Goal: Task Accomplishment & Management: Manage account settings

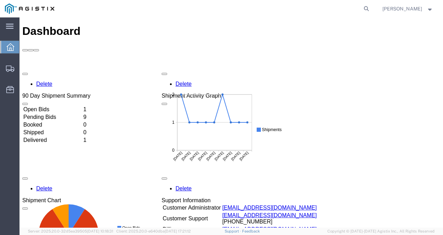
click at [54, 106] on td "Open Bids" at bounding box center [52, 109] width 59 height 7
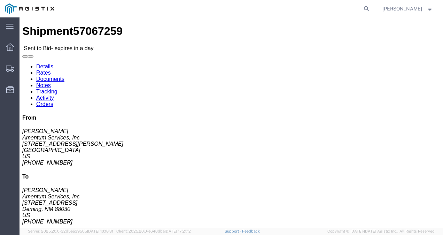
click link "Notes"
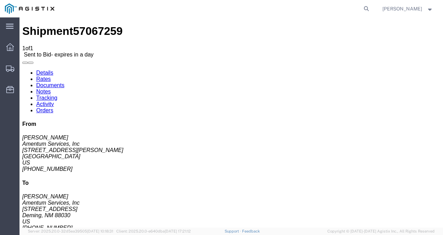
click at [64, 82] on link "Documents" at bounding box center [50, 85] width 28 height 6
click at [48, 70] on link "Details" at bounding box center [44, 73] width 17 height 6
